Goal: Transaction & Acquisition: Purchase product/service

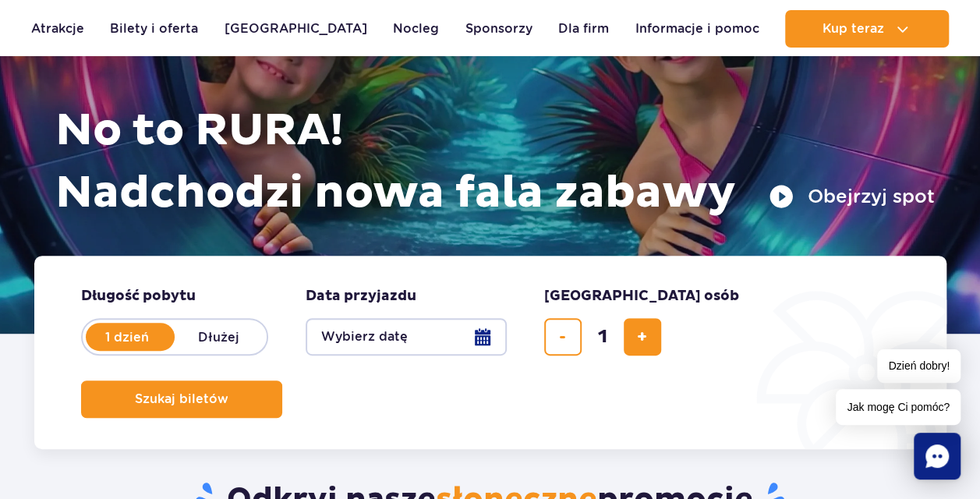
click at [455, 327] on button "Wybierz datę" at bounding box center [406, 336] width 201 height 37
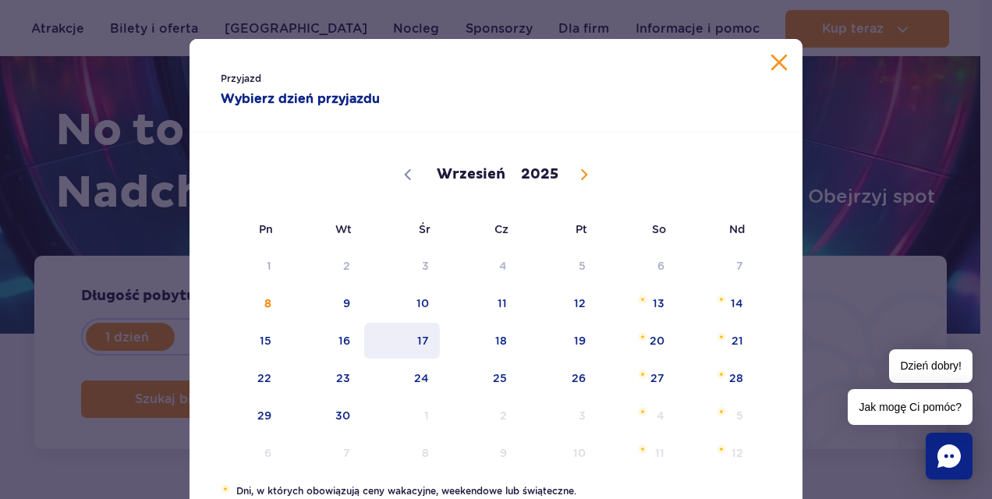
click at [421, 329] on span "17" at bounding box center [402, 341] width 79 height 36
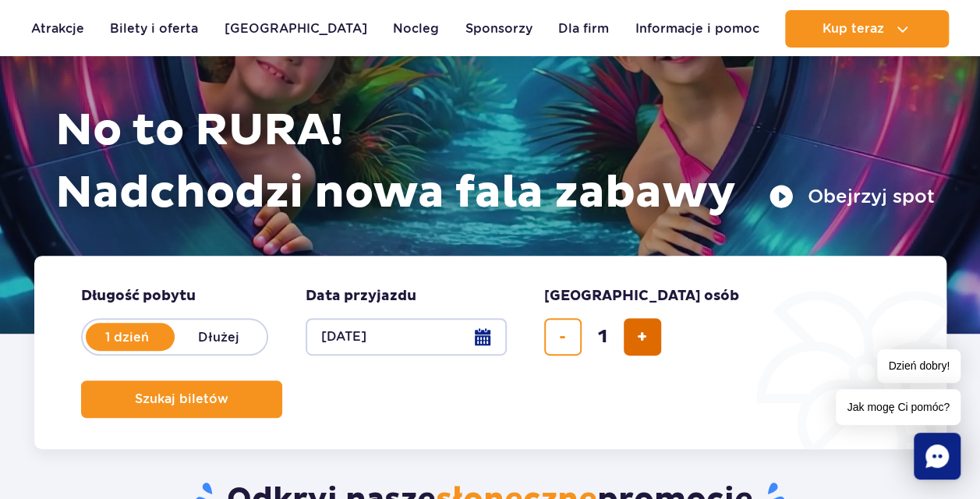
click at [637, 343] on button "dodaj bilet" at bounding box center [642, 336] width 37 height 37
type input "2"
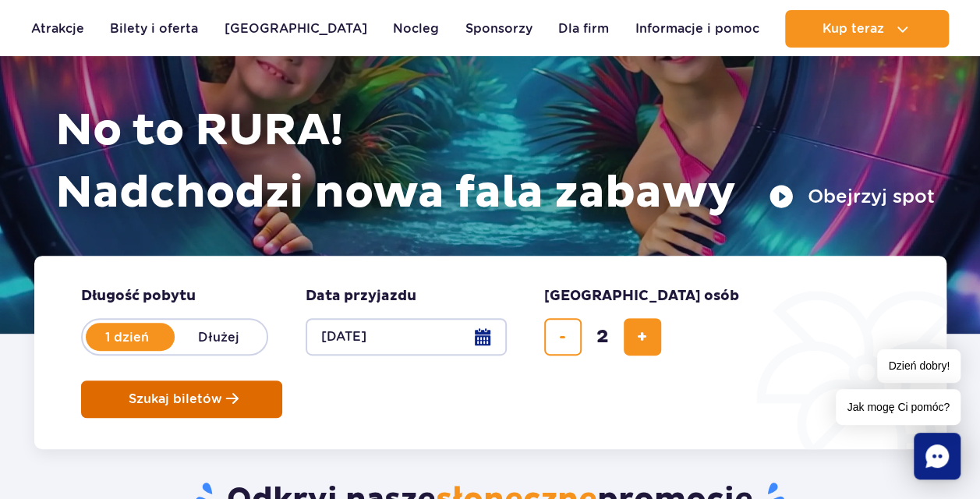
click at [282, 381] on button "Szukaj biletów" at bounding box center [181, 399] width 201 height 37
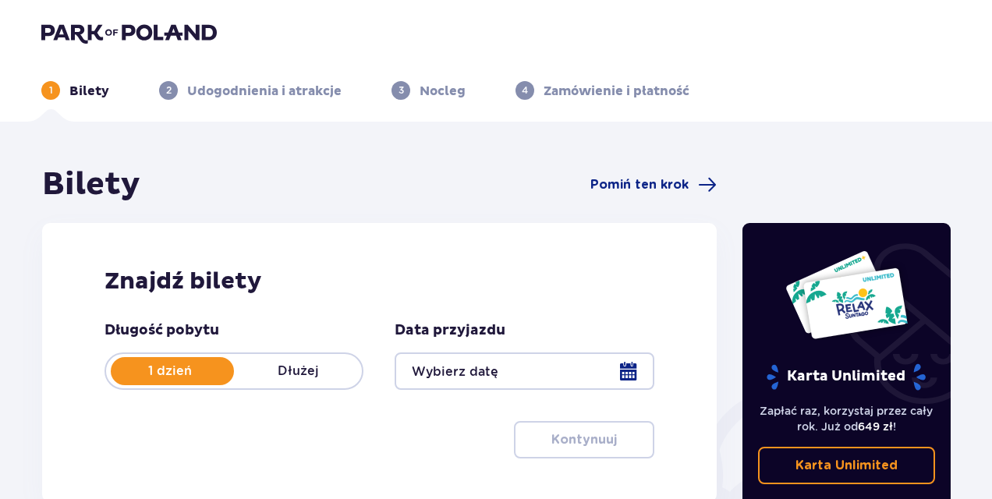
type input "[DATE]"
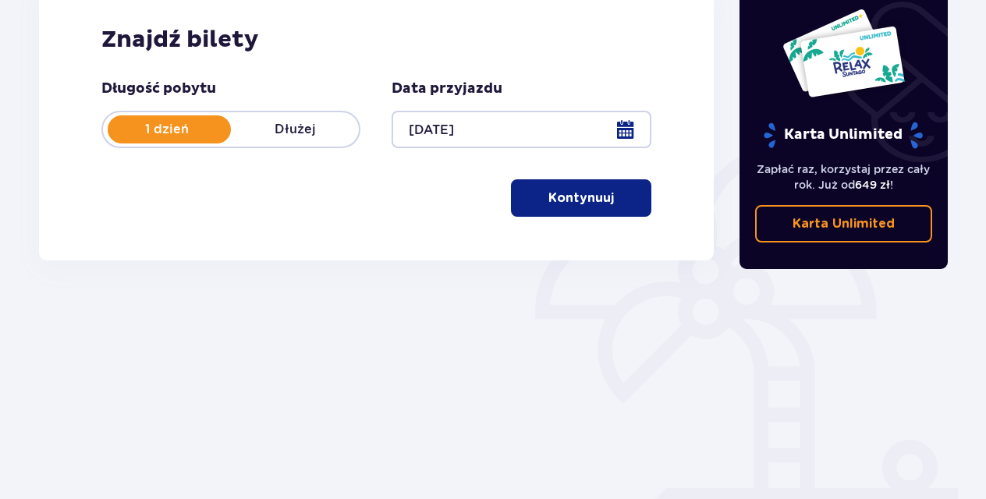
scroll to position [218, 0]
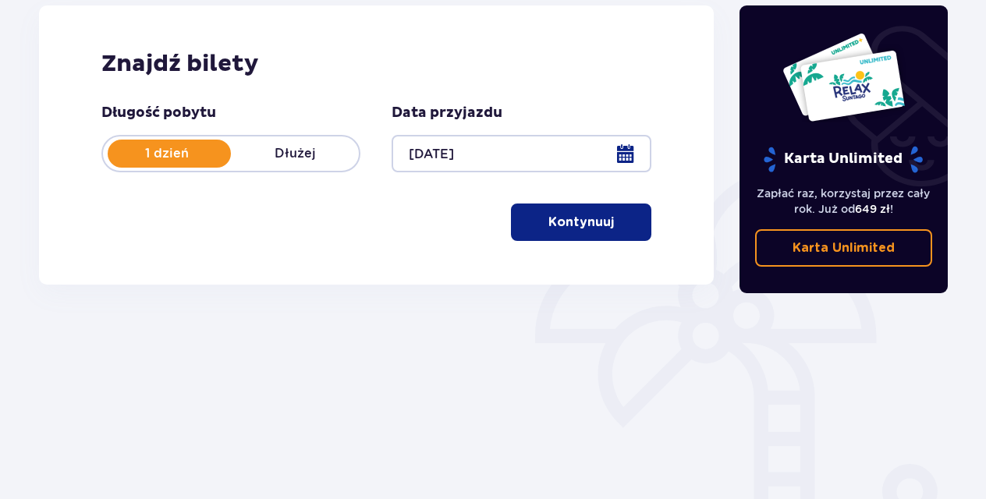
click at [593, 229] on p "Kontynuuj" at bounding box center [581, 222] width 66 height 17
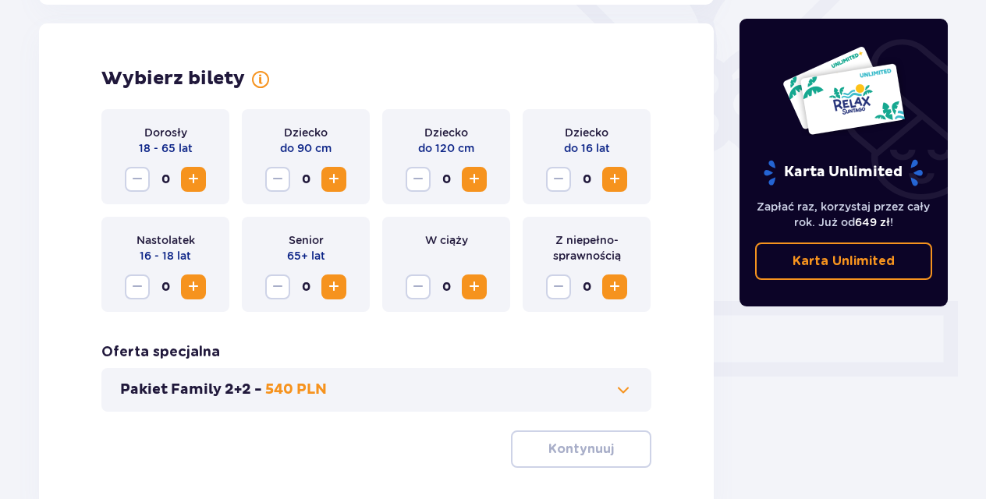
scroll to position [434, 0]
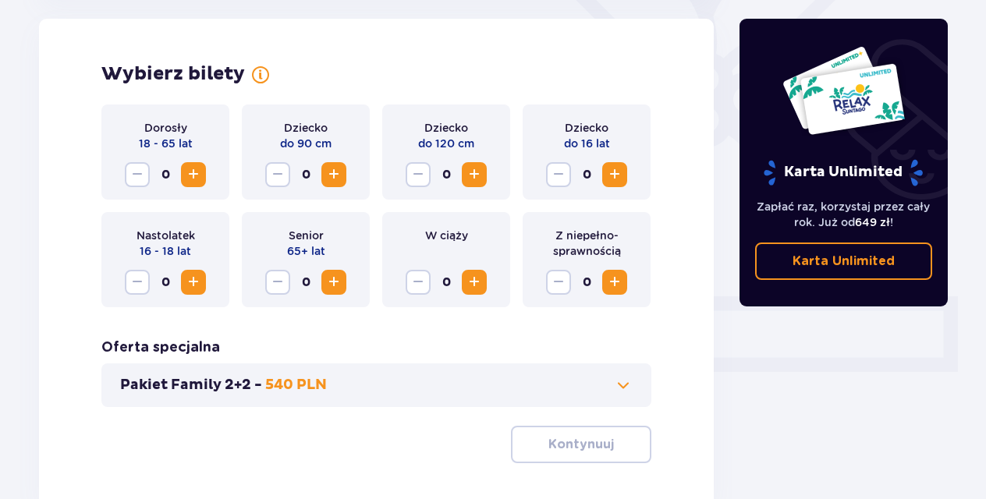
click at [189, 170] on span "Increase" at bounding box center [193, 174] width 19 height 19
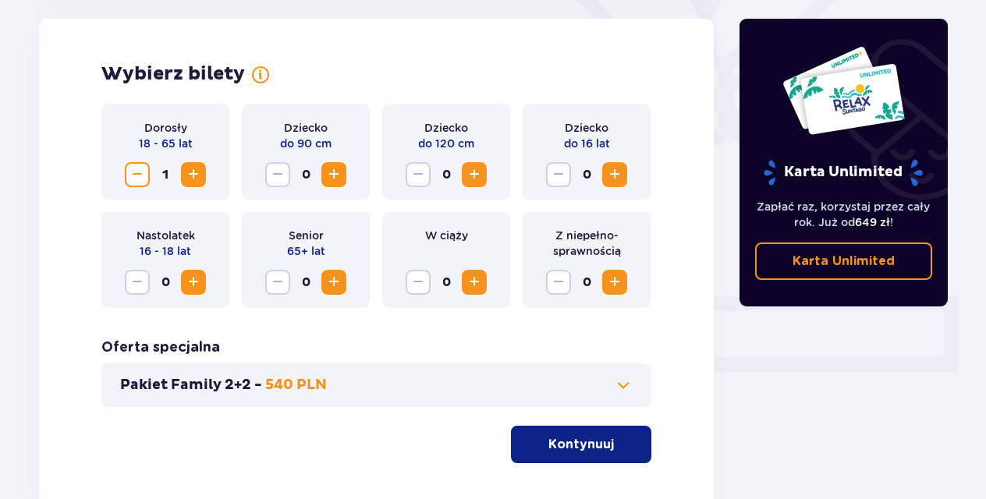
click at [189, 170] on span "Increase" at bounding box center [193, 174] width 19 height 19
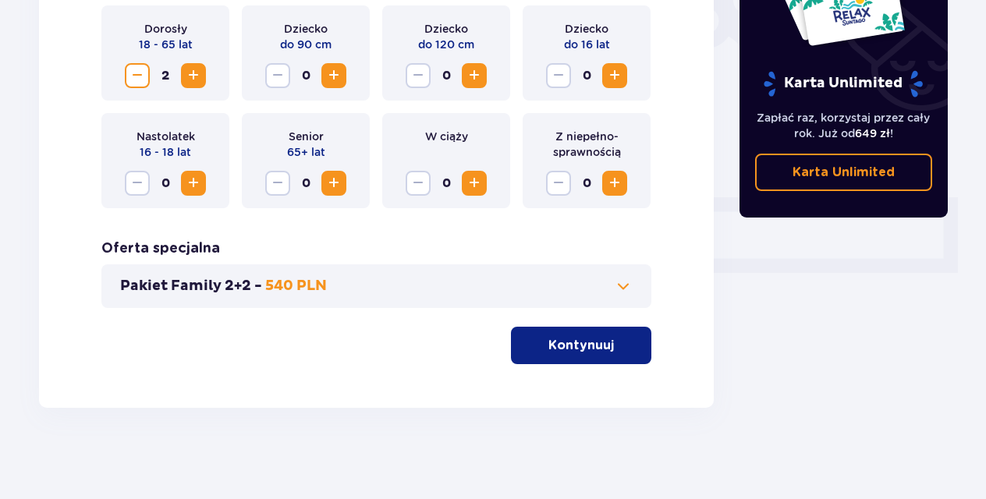
scroll to position [535, 0]
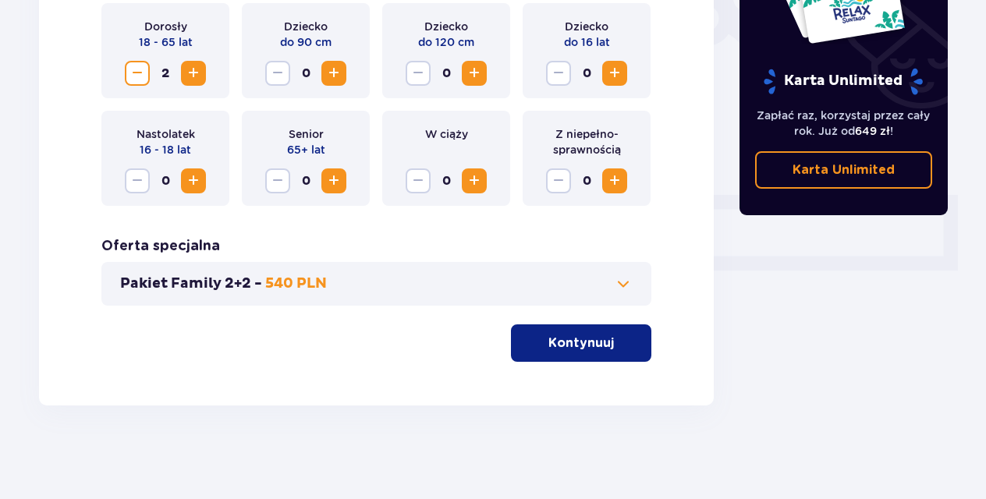
click at [539, 360] on button "Kontynuuj" at bounding box center [581, 342] width 140 height 37
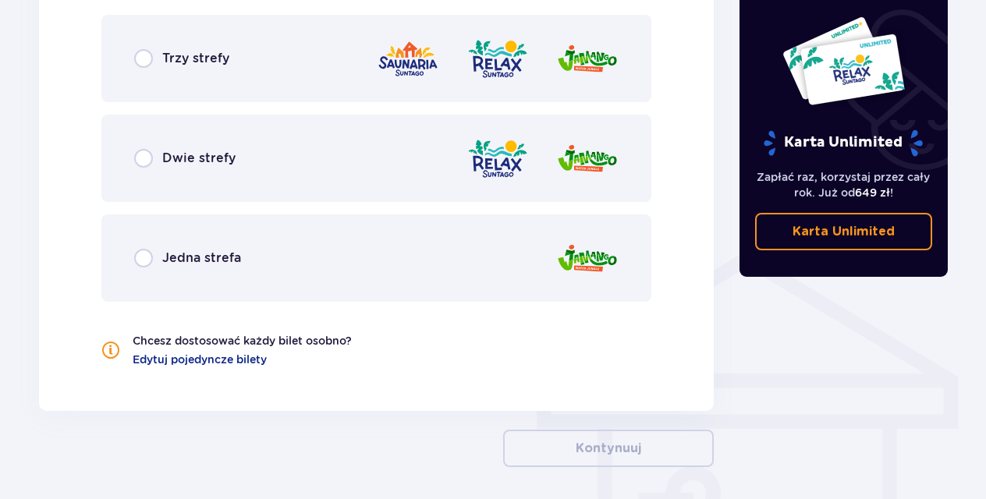
scroll to position [1022, 0]
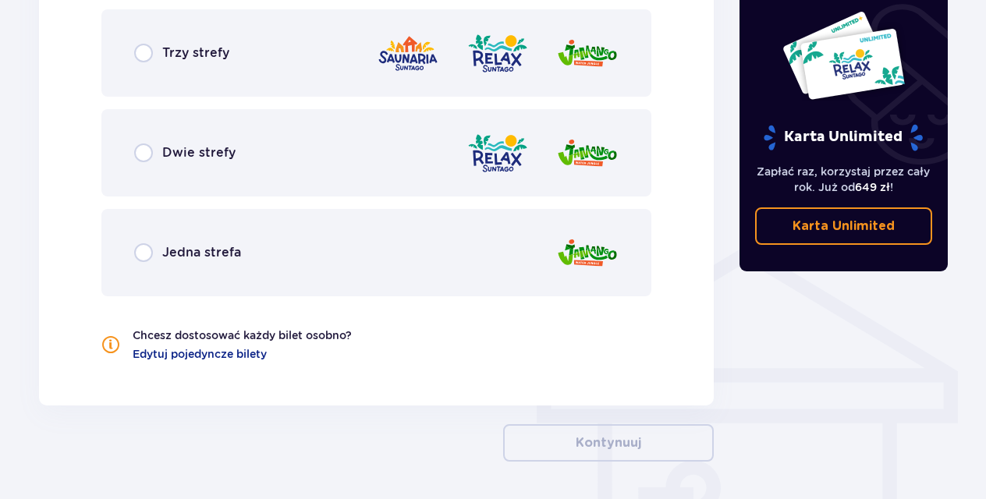
click at [282, 67] on div "Trzy strefy" at bounding box center [376, 52] width 550 height 87
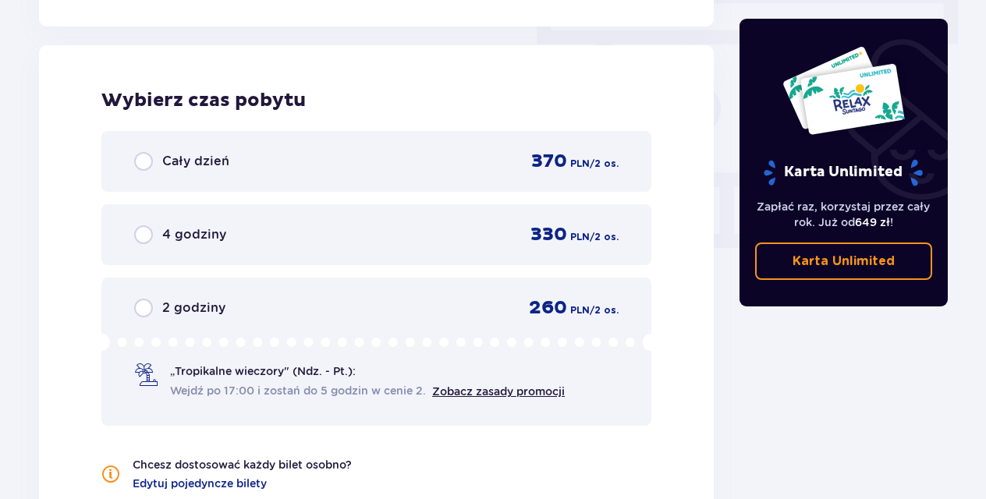
scroll to position [1408, 0]
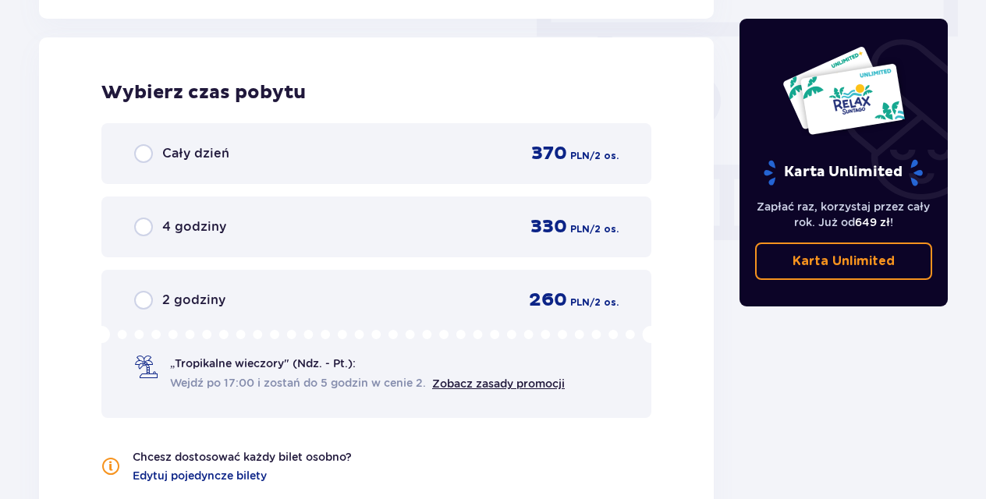
click at [273, 408] on div "2 godziny 260 PLN / 2 os. „Tropikalne wieczory" (Ndz. - Pt.): Wejdź po 17:00 i …" at bounding box center [376, 344] width 550 height 148
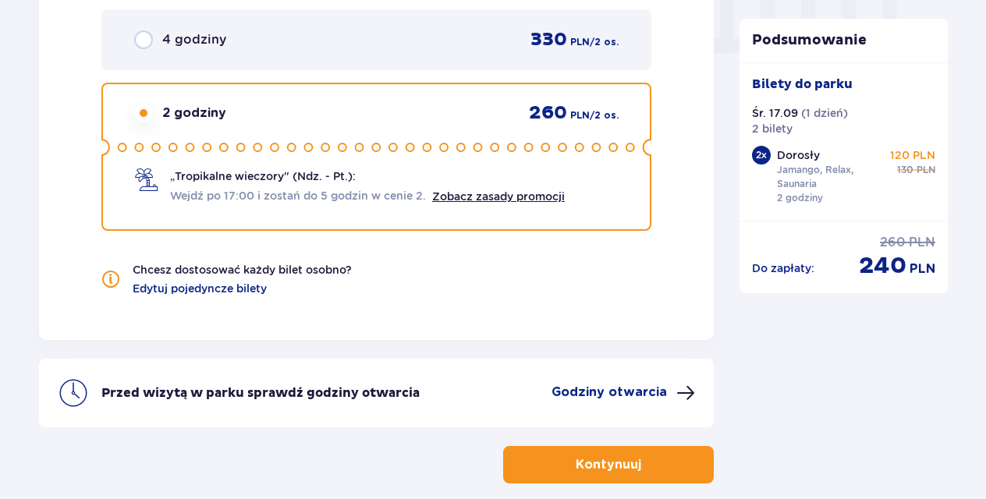
scroll to position [1674, 0]
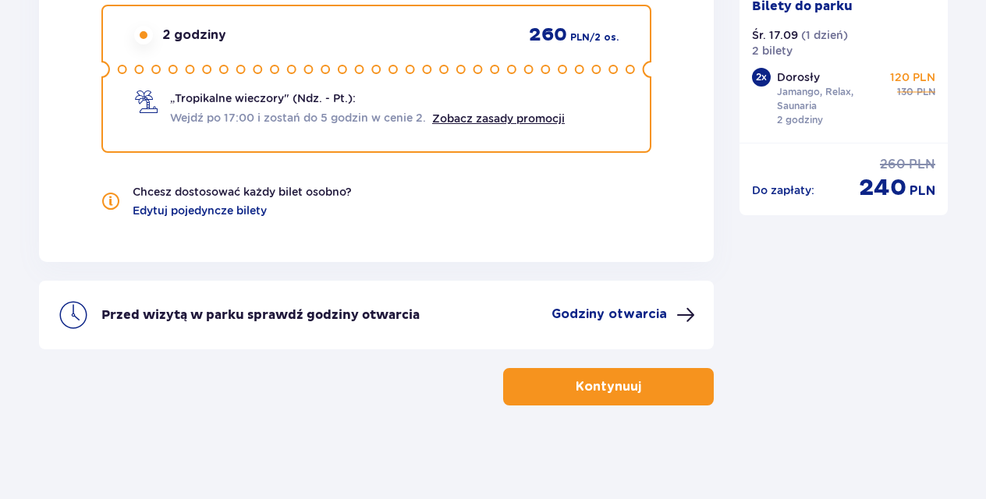
click at [625, 377] on button "Kontynuuj" at bounding box center [608, 386] width 211 height 37
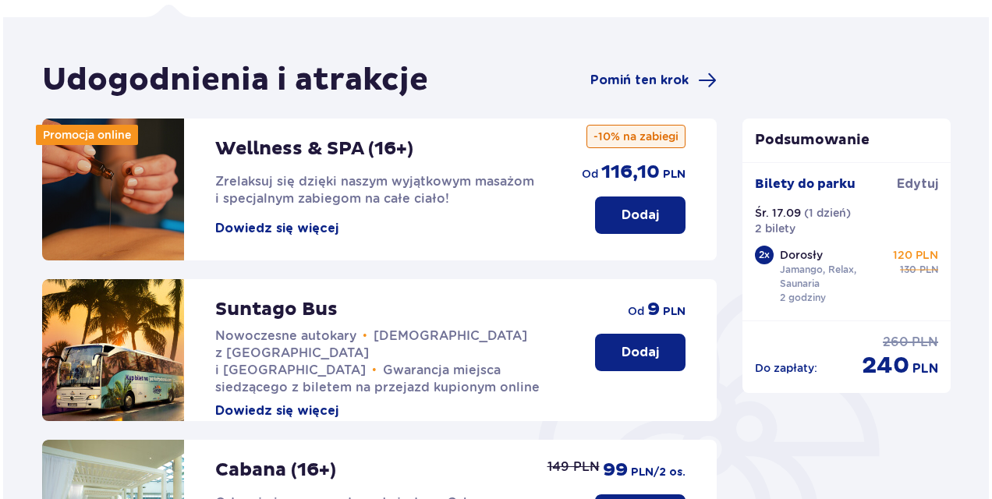
scroll to position [90, 0]
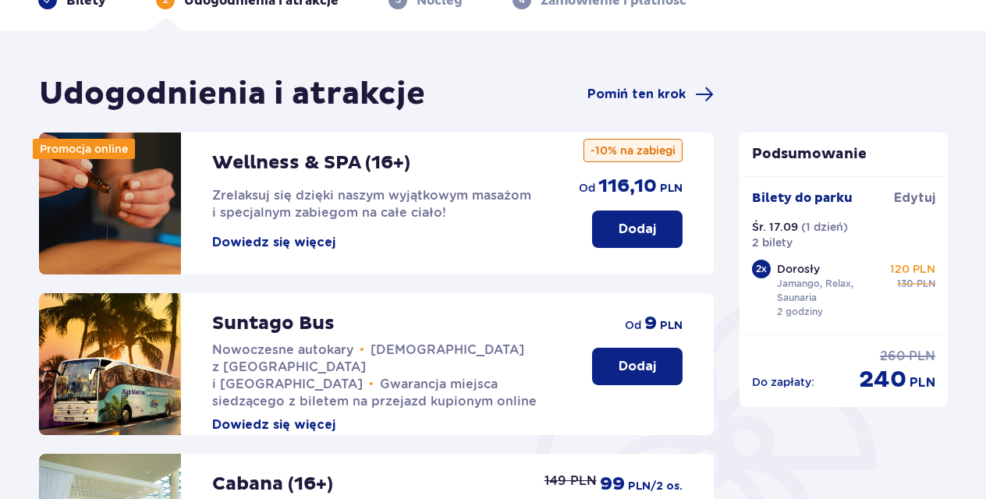
click at [331, 236] on button "Dowiedz się więcej" at bounding box center [273, 242] width 123 height 17
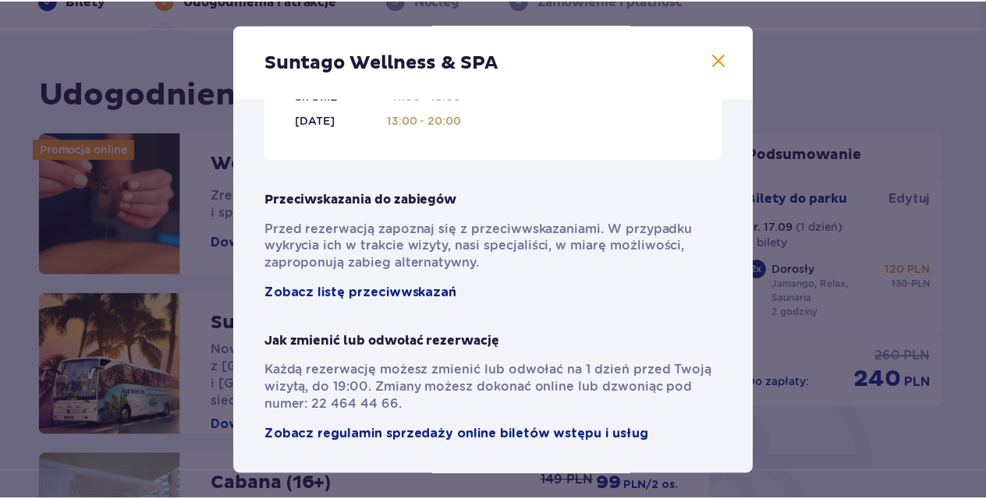
scroll to position [1187, 0]
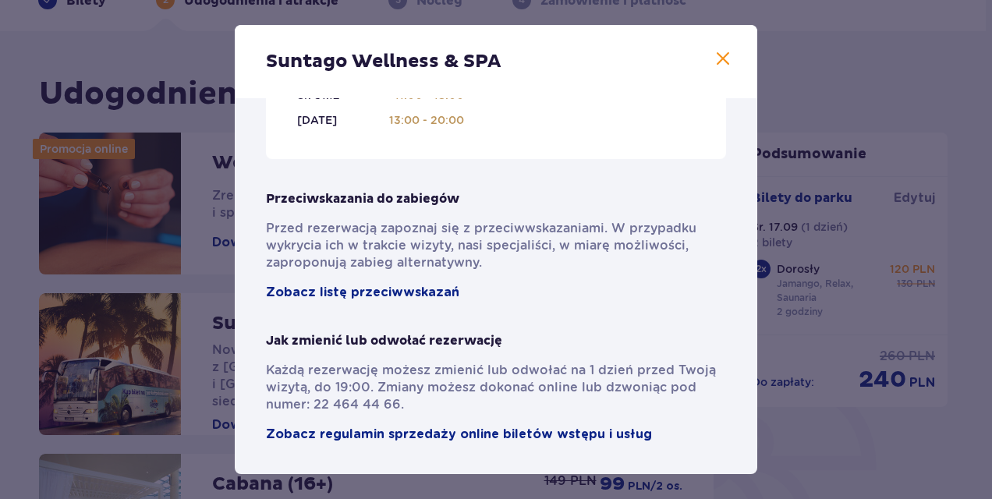
click at [719, 44] on div "Suntago Wellness & SPA" at bounding box center [496, 61] width 523 height 73
click at [705, 58] on div "Suntago Wellness & SPA" at bounding box center [496, 61] width 523 height 73
click at [715, 59] on span at bounding box center [723, 59] width 19 height 19
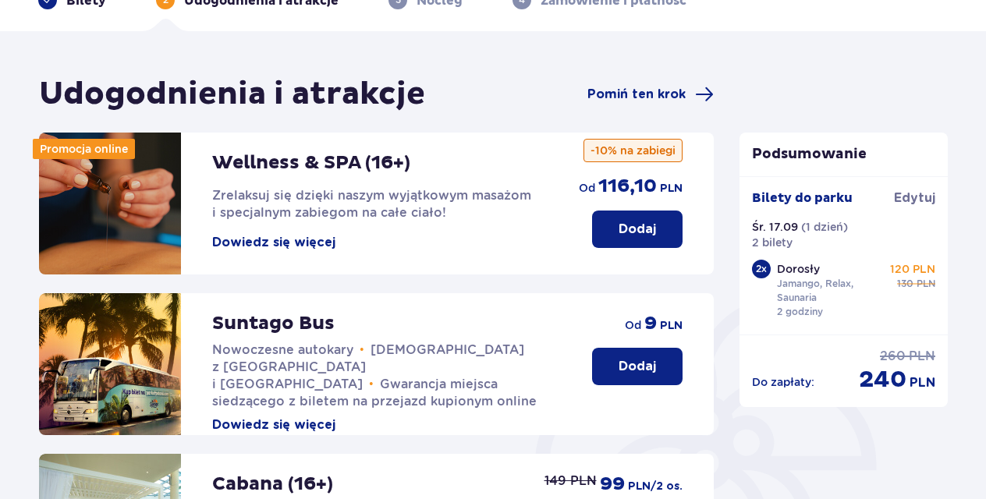
click at [651, 222] on p "Dodaj" at bounding box center [636, 229] width 37 height 17
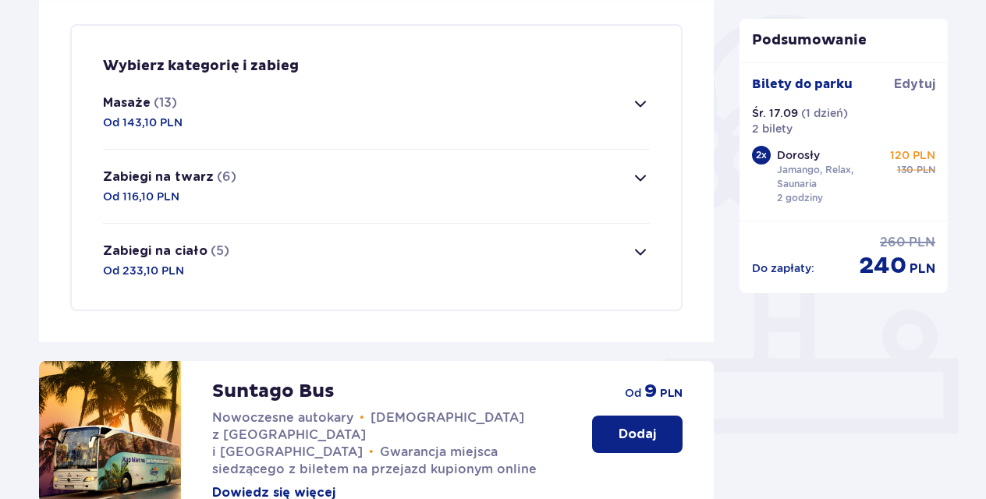
scroll to position [377, 0]
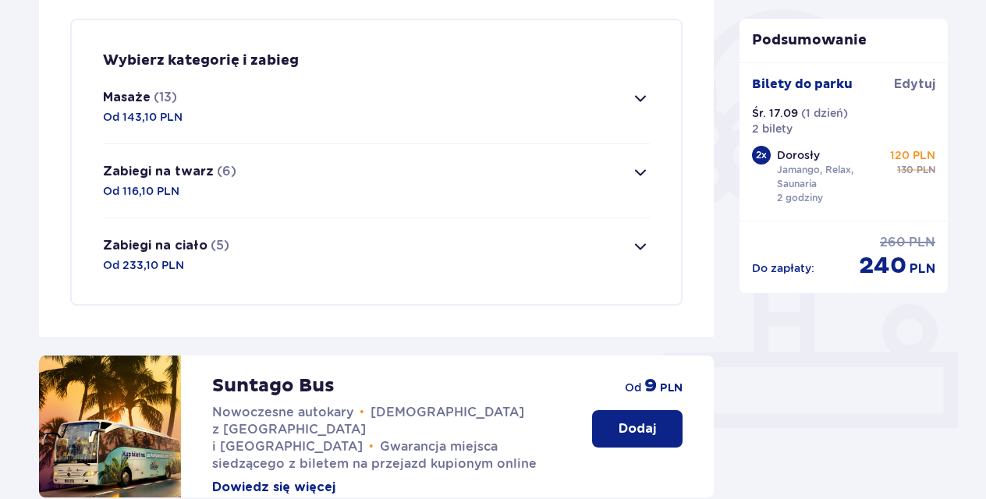
click at [636, 98] on span "button" at bounding box center [640, 98] width 19 height 19
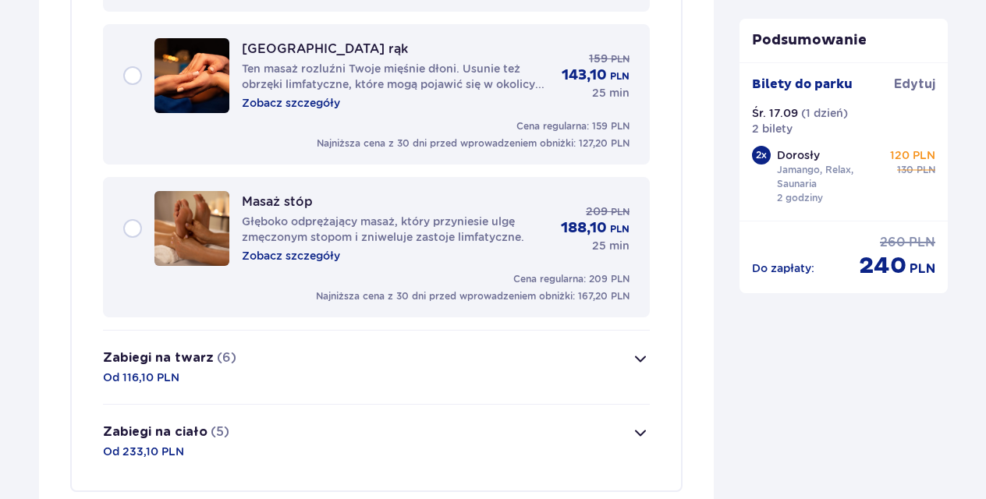
scroll to position [2163, 0]
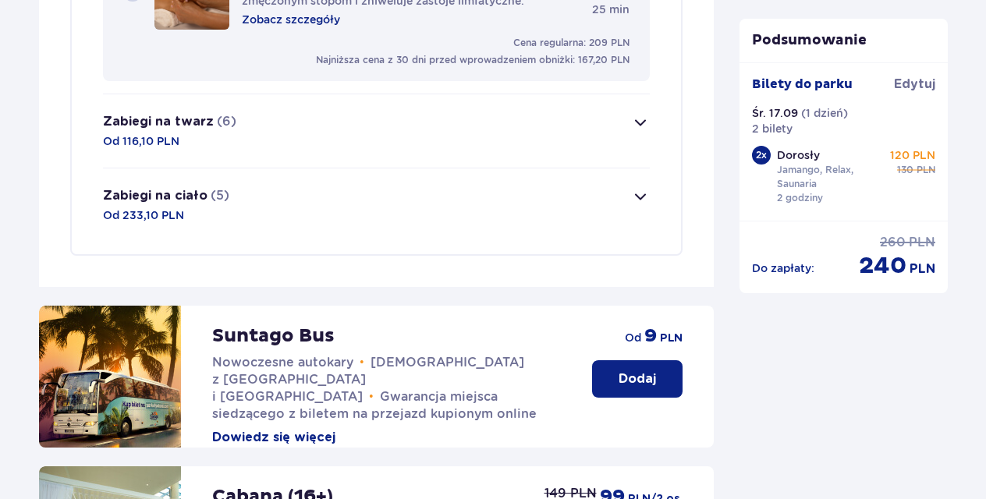
click at [576, 153] on button "Zabiegi na twarz (6) Od 116,10 PLN" at bounding box center [376, 130] width 547 height 73
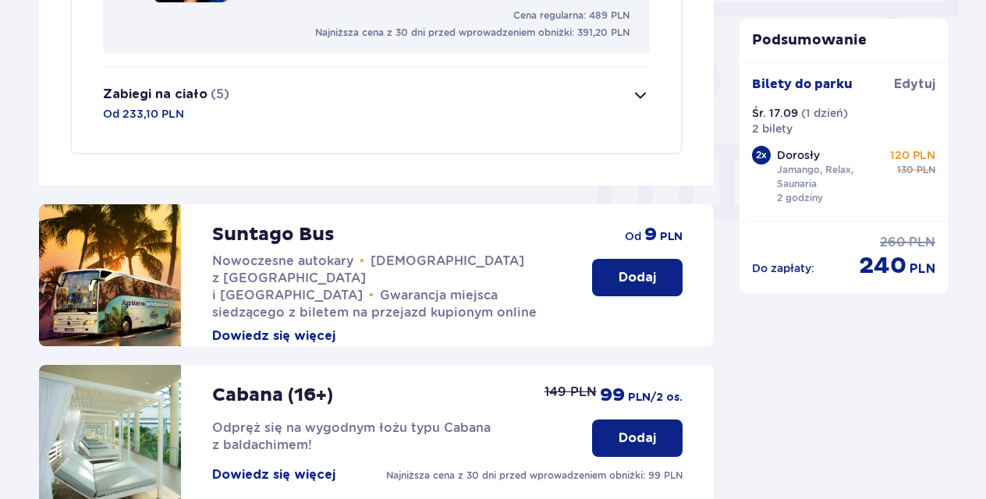
scroll to position [1613, 0]
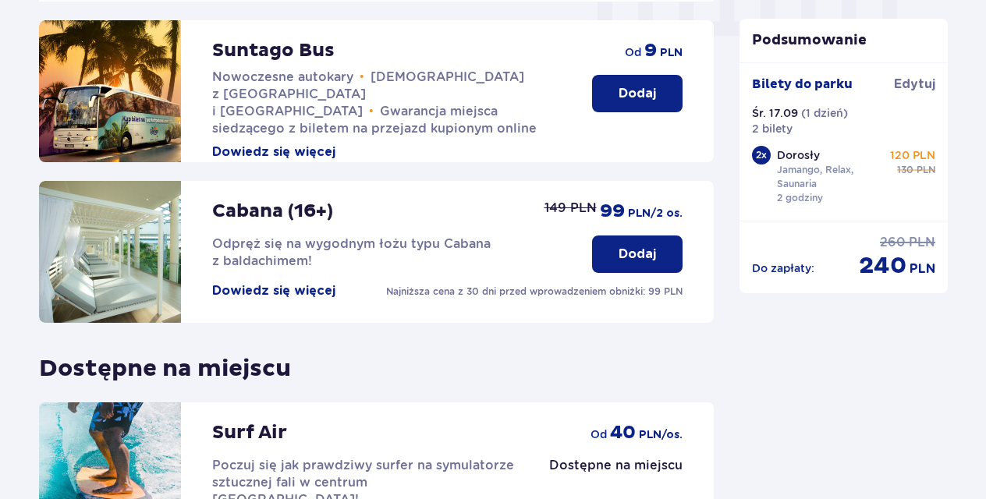
click at [605, 94] on button "Dodaj" at bounding box center [637, 93] width 90 height 37
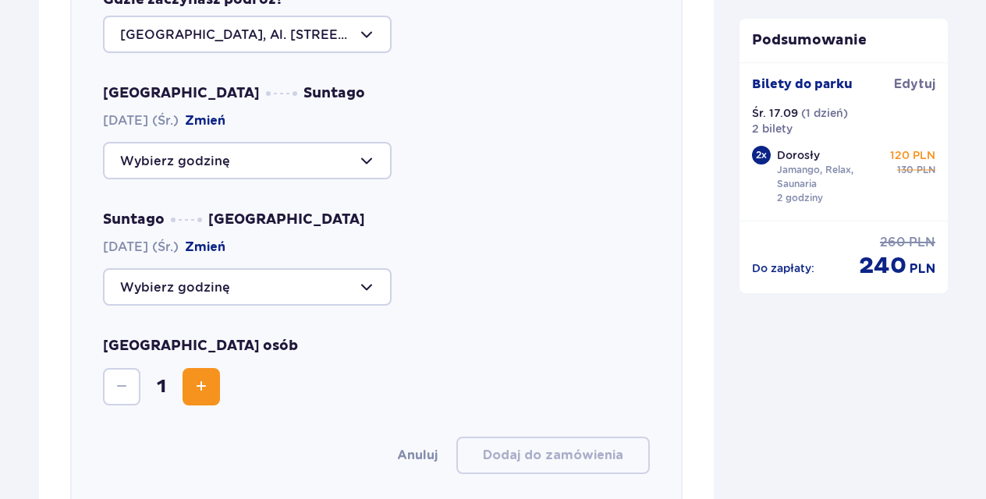
scroll to position [1943, 0]
click at [364, 165] on div at bounding box center [247, 159] width 289 height 37
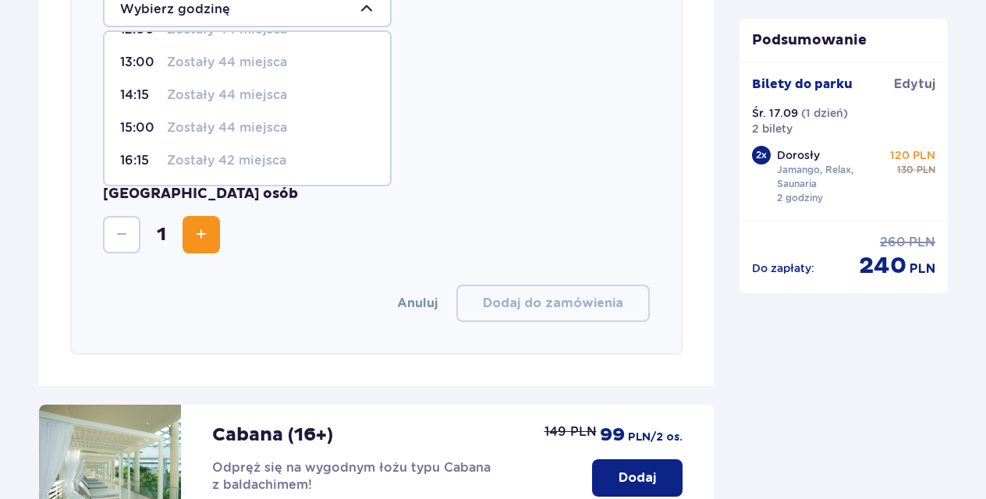
scroll to position [2021, 0]
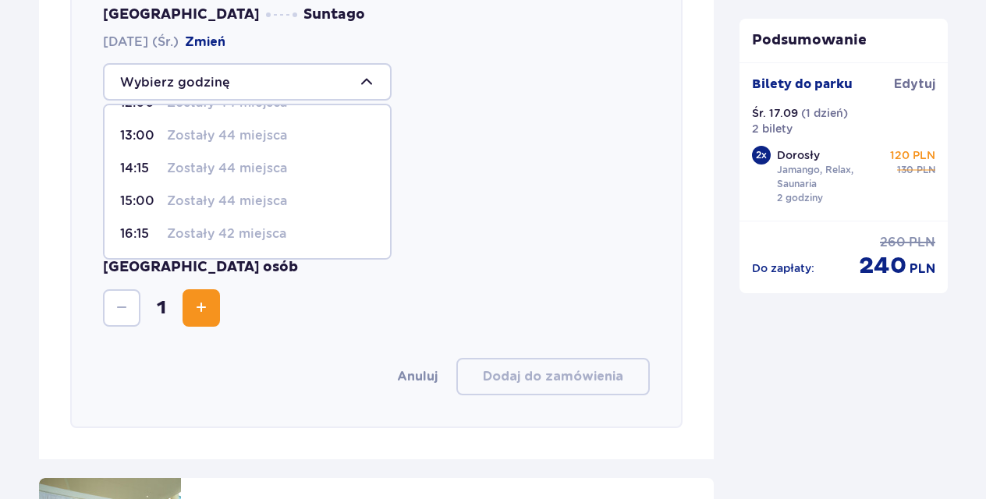
click at [285, 231] on div "16:15 Zostały 42 miejsca" at bounding box center [247, 233] width 254 height 17
type input "16:15"
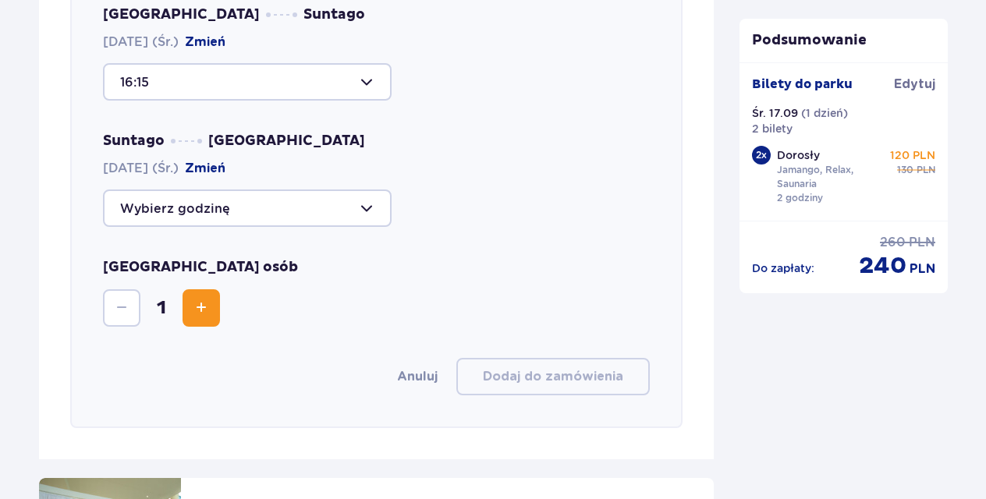
click at [380, 197] on div at bounding box center [247, 208] width 289 height 37
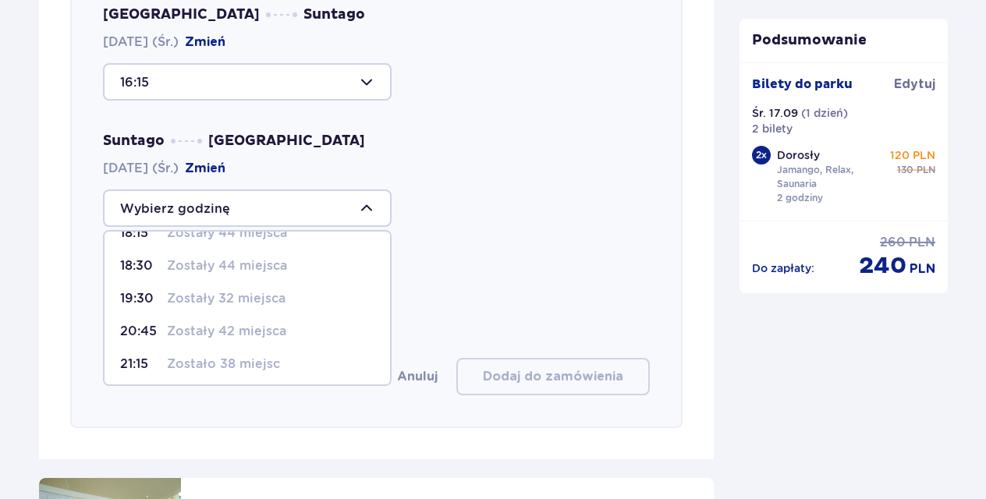
scroll to position [27, 0]
click at [303, 356] on div "21:15 Zostało 38 miejsc" at bounding box center [247, 360] width 254 height 17
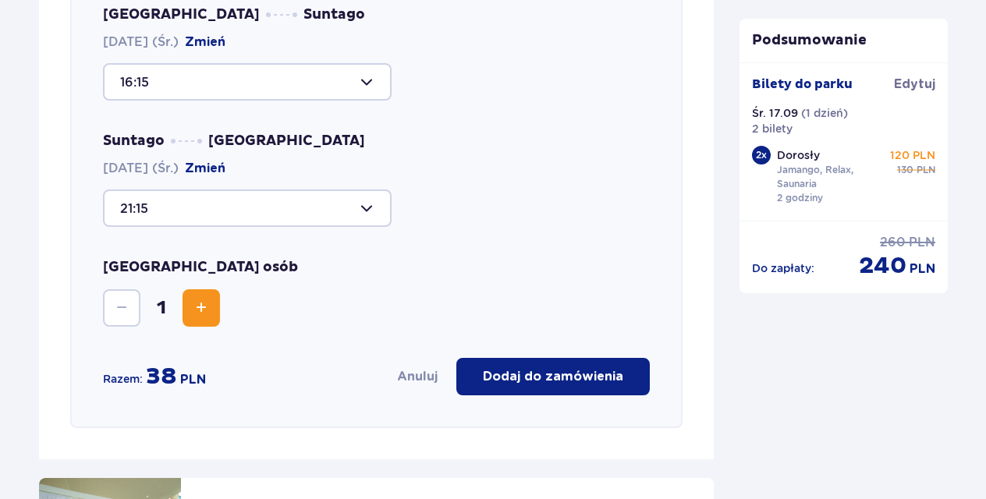
click at [470, 224] on div "21:15" at bounding box center [376, 208] width 547 height 37
click at [217, 295] on button "Increase" at bounding box center [200, 307] width 37 height 37
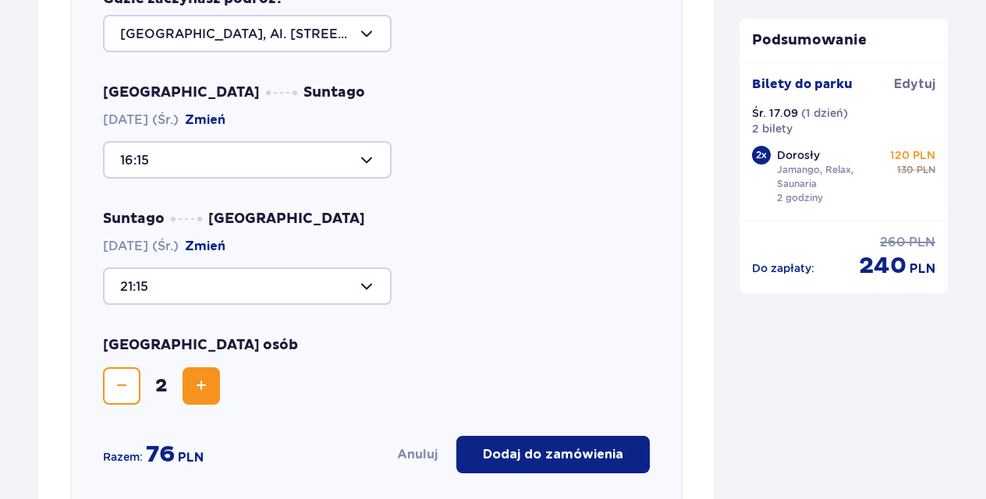
click at [309, 265] on div "Suntago [GEOGRAPHIC_DATA] [DATE] (Śr.) Zmień 21:15" at bounding box center [376, 257] width 547 height 95
click at [214, 281] on div at bounding box center [247, 286] width 289 height 37
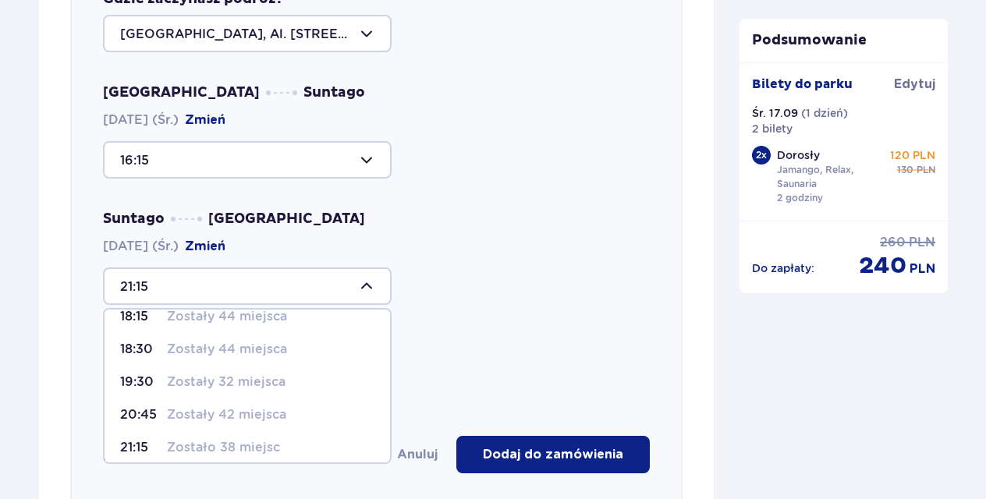
scroll to position [27, 0]
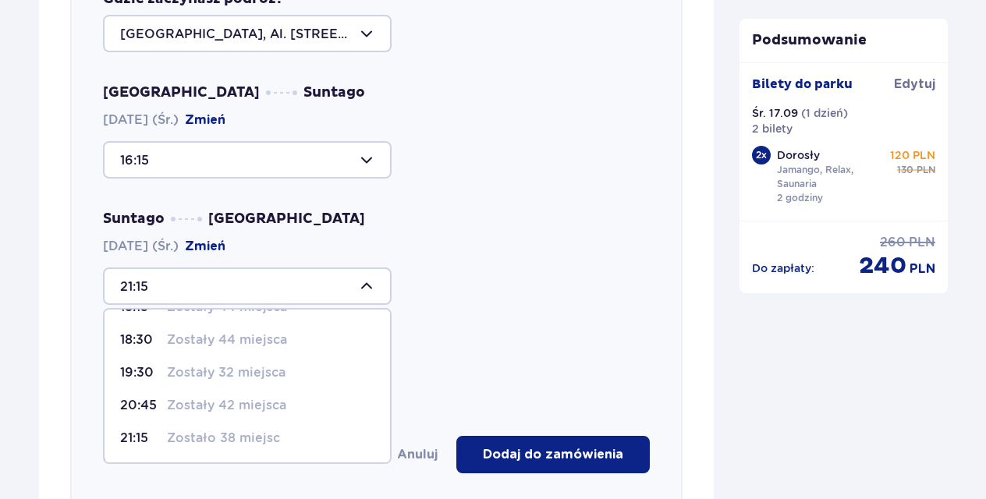
click at [198, 406] on p "Zostały 42 miejsca" at bounding box center [226, 405] width 119 height 17
type input "20:45"
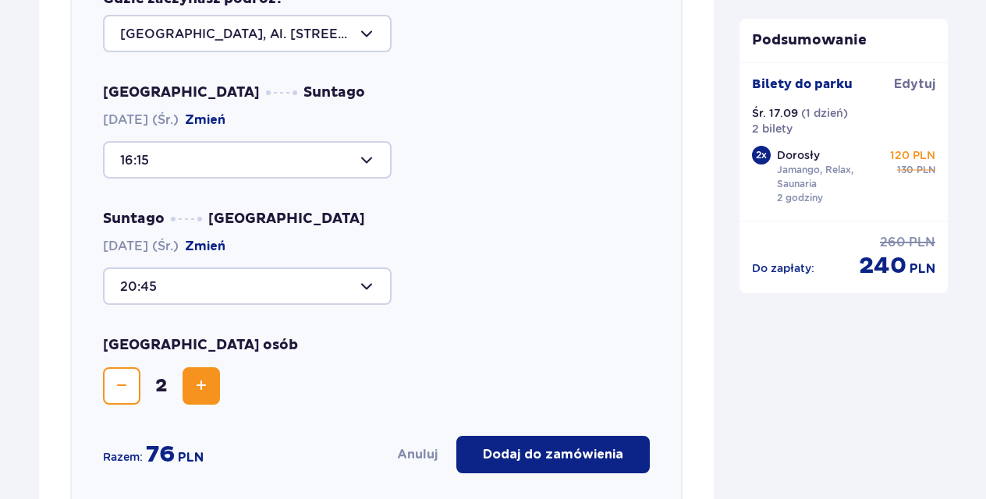
click at [572, 338] on div "[GEOGRAPHIC_DATA] osób 2" at bounding box center [376, 370] width 547 height 69
click at [524, 449] on p "Dodaj do zamówienia" at bounding box center [553, 454] width 140 height 17
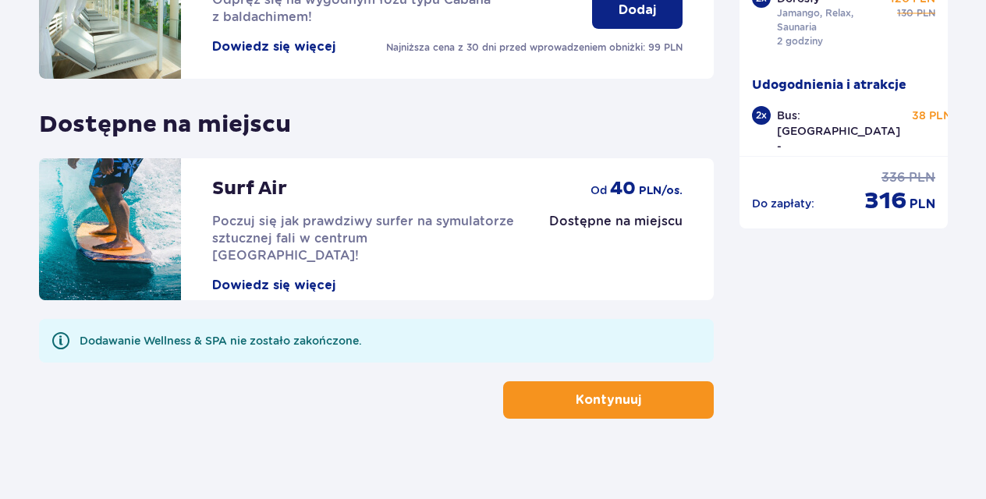
scroll to position [2119, 0]
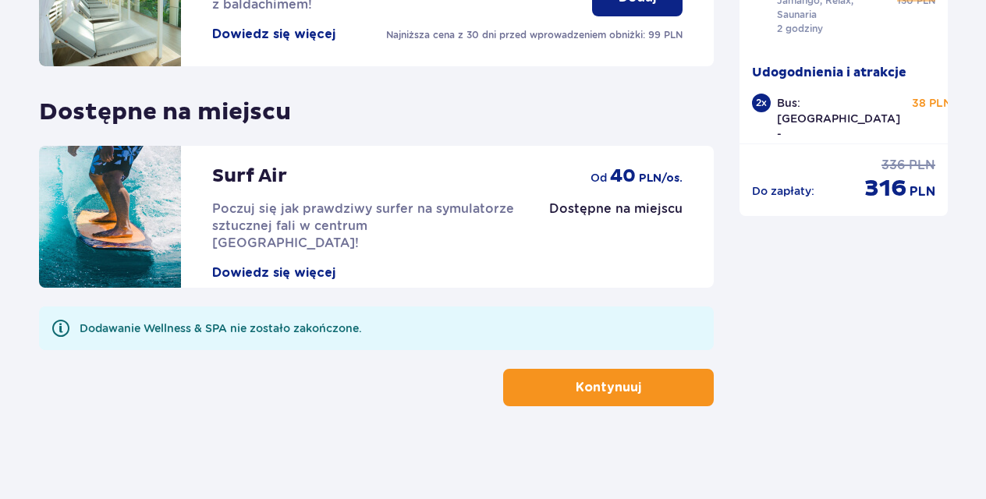
click at [541, 395] on button "Kontynuuj" at bounding box center [608, 387] width 211 height 37
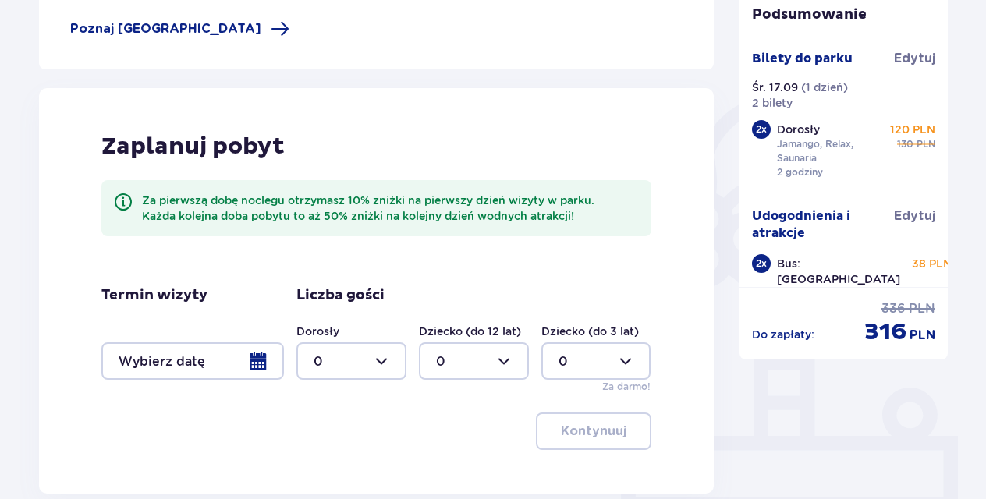
scroll to position [438, 0]
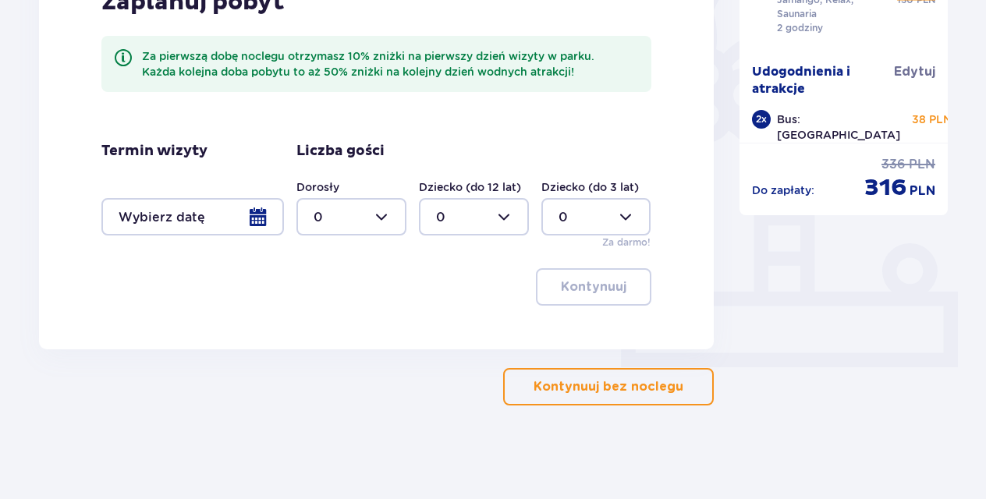
click at [538, 398] on button "Kontynuuj bez noclegu" at bounding box center [608, 386] width 211 height 37
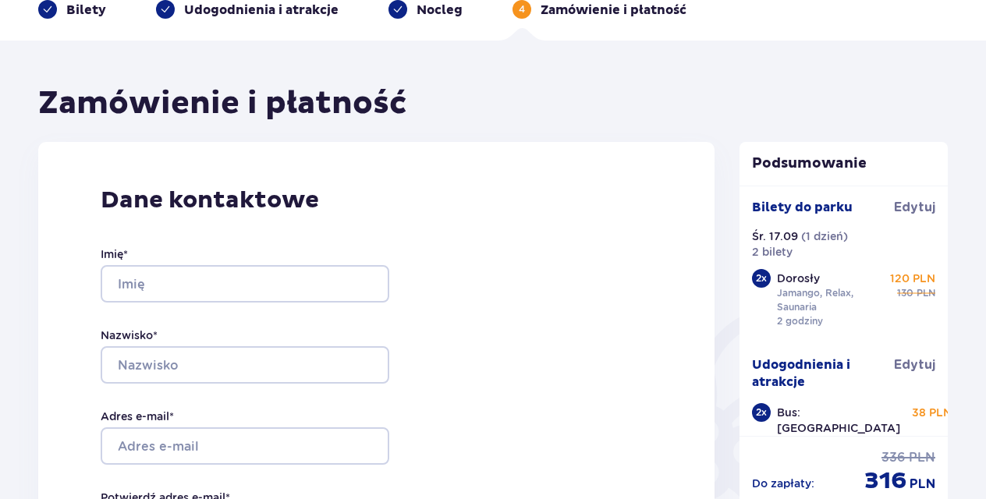
scroll to position [156, 0]
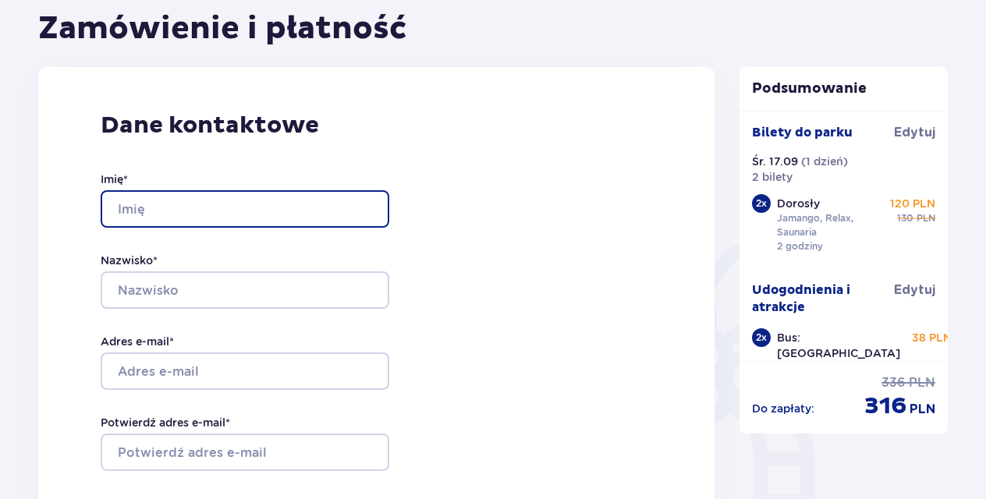
click at [184, 204] on input "Imię *" at bounding box center [245, 208] width 289 height 37
type input "[PERSON_NAME]"
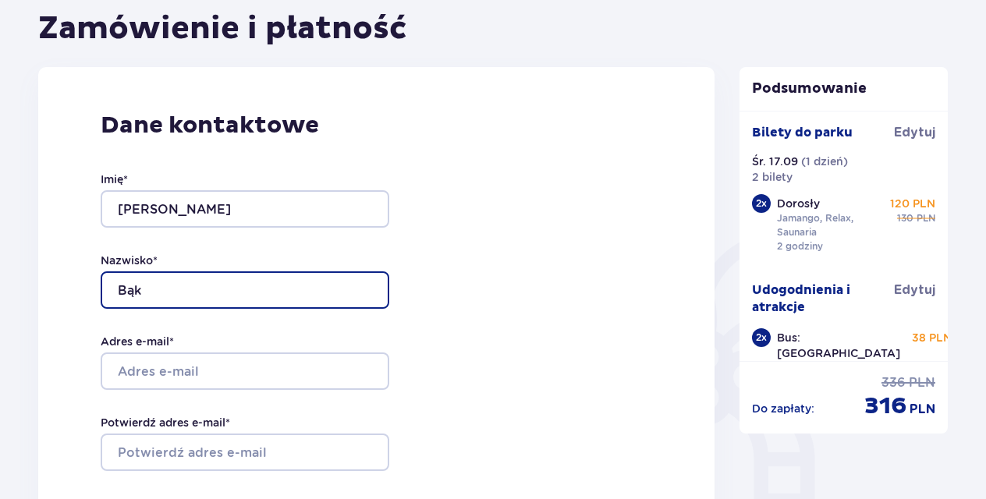
type input "Bąk"
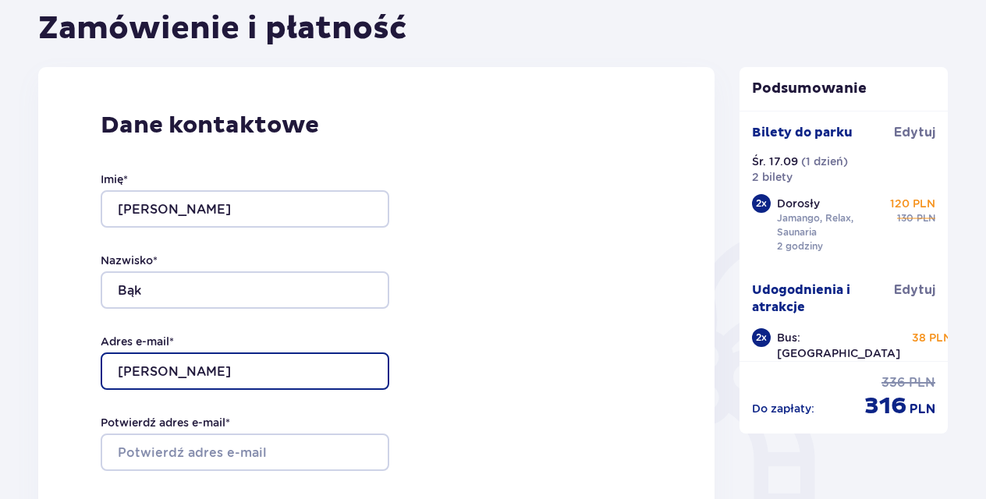
type input "[EMAIL_ADDRESS][PERSON_NAME][DOMAIN_NAME]"
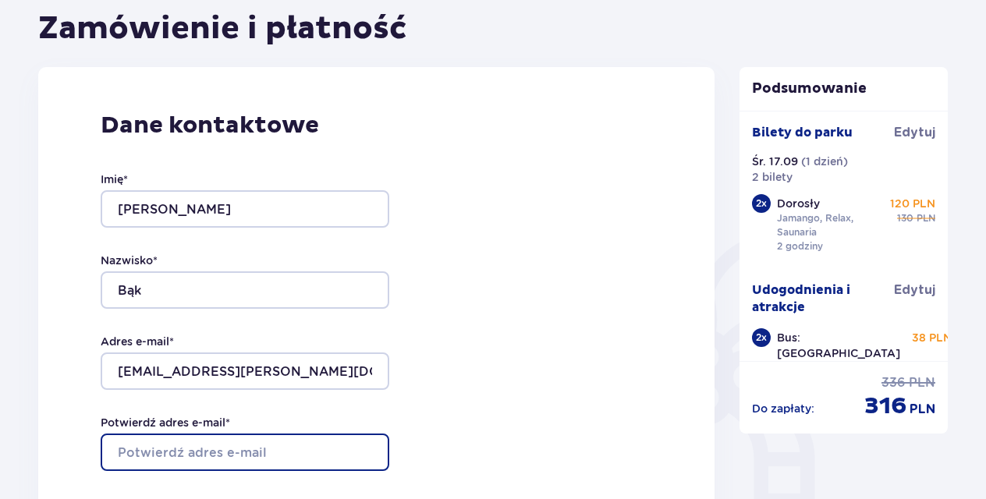
type input "[EMAIL_ADDRESS][PERSON_NAME][DOMAIN_NAME]"
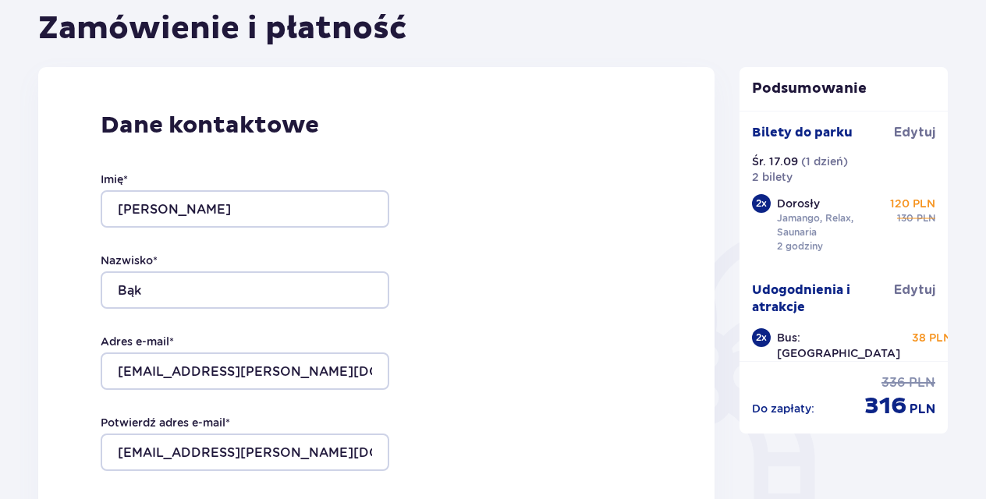
type input "513613183"
click at [457, 320] on div "Dane kontaktowe Imię * [PERSON_NAME] * Bąk Adres e-mail * [EMAIL_ADDRESS][PERSO…" at bounding box center [376, 394] width 676 height 655
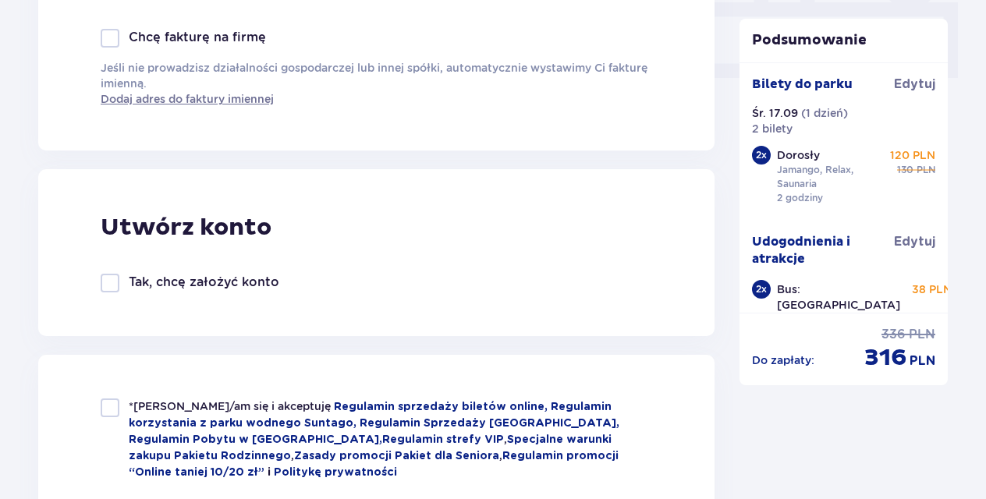
scroll to position [858, 0]
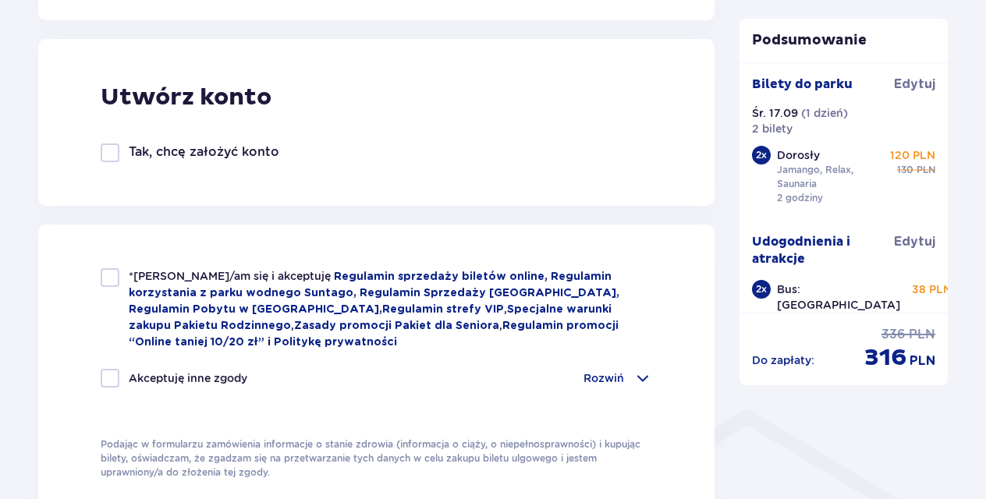
click at [112, 278] on div at bounding box center [110, 277] width 19 height 19
checkbox input "true"
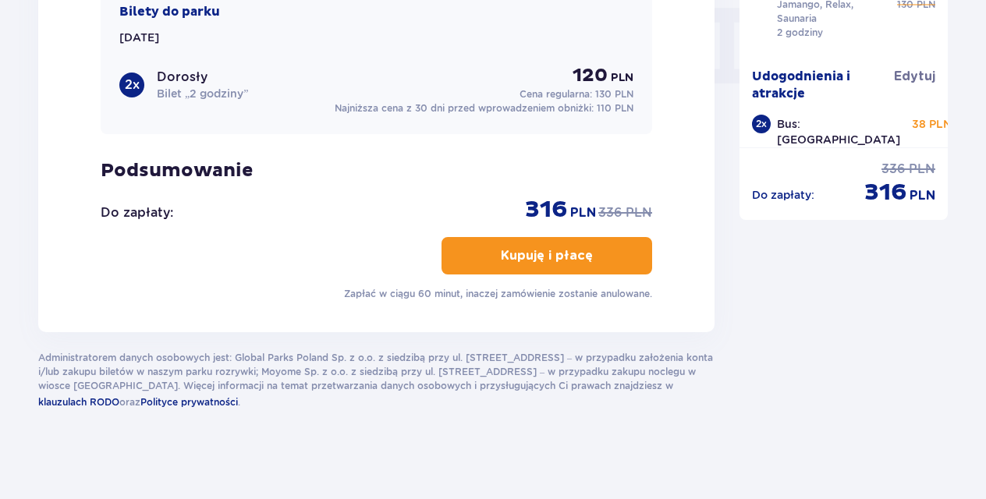
scroll to position [1566, 0]
click at [501, 252] on p "Kupuję i płacę" at bounding box center [547, 254] width 92 height 17
